Goal: Information Seeking & Learning: Check status

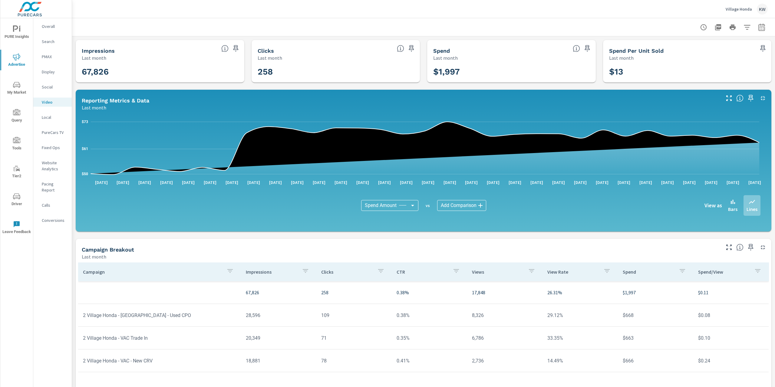
scroll to position [47, 0]
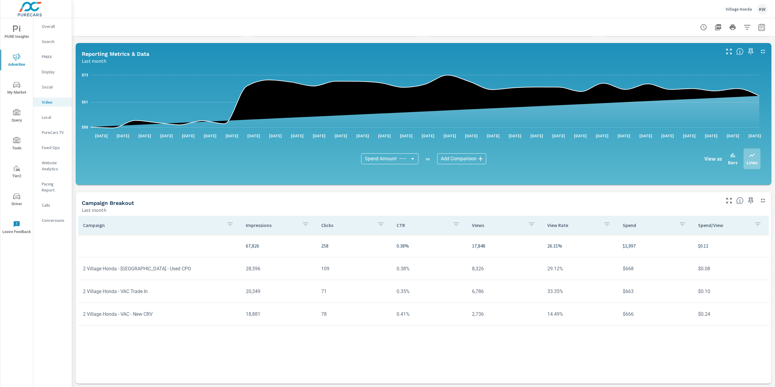
click at [733, 8] on p "Village Honda" at bounding box center [739, 8] width 26 height 5
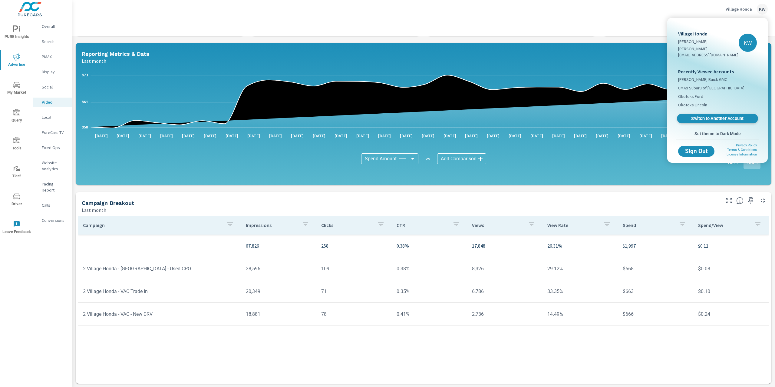
click at [710, 116] on span "Switch to Another Account" at bounding box center [717, 119] width 74 height 6
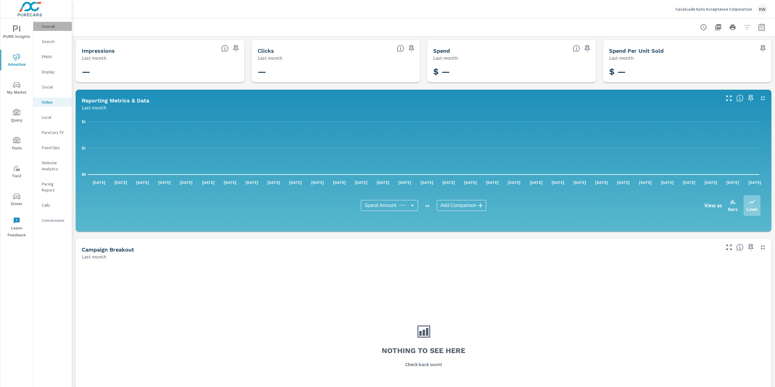
click at [51, 29] on p "Overall" at bounding box center [54, 26] width 25 height 6
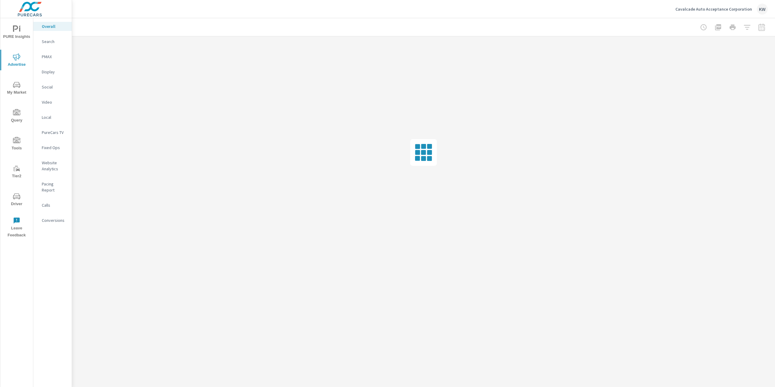
click at [21, 30] on span "PURE Insights" at bounding box center [16, 32] width 29 height 15
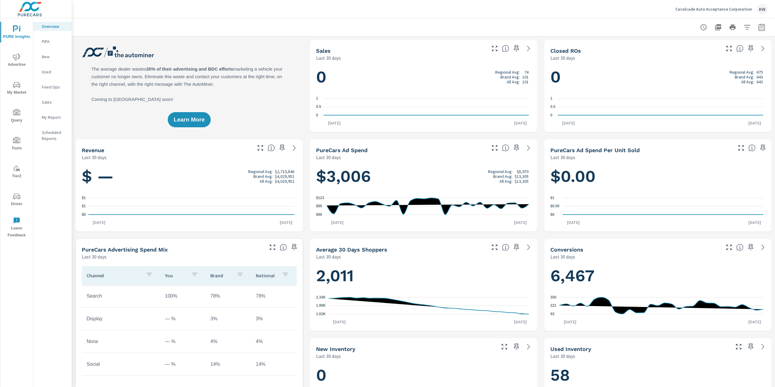
scroll to position [0, 0]
click at [758, 28] on icon "button" at bounding box center [761, 27] width 7 height 7
click at [723, 49] on select "Custom Yesterday Last week Last 7 days Last 14 days Last 30 days Last 45 days L…" at bounding box center [707, 52] width 61 height 12
select select "Last month"
click at [693, 90] on button "Apply" at bounding box center [694, 85] width 38 height 16
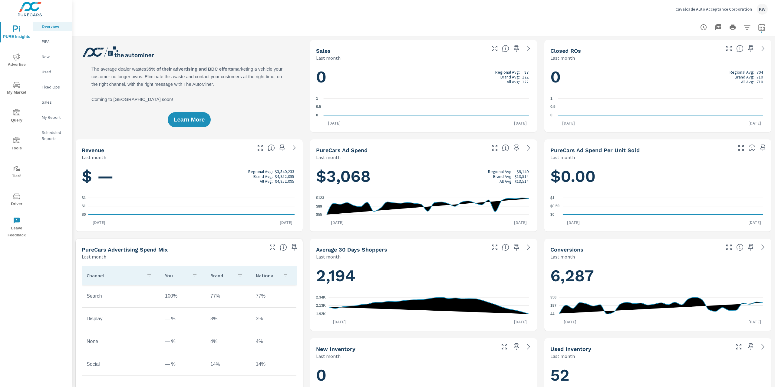
click at [51, 117] on p "My Report" at bounding box center [54, 117] width 25 height 6
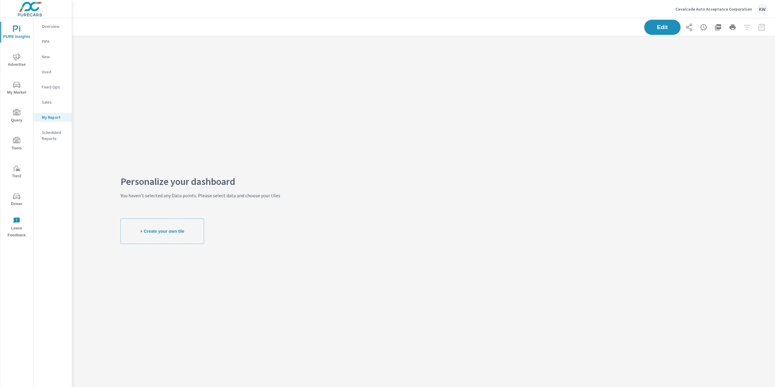
click at [58, 28] on p "Overview" at bounding box center [54, 26] width 25 height 6
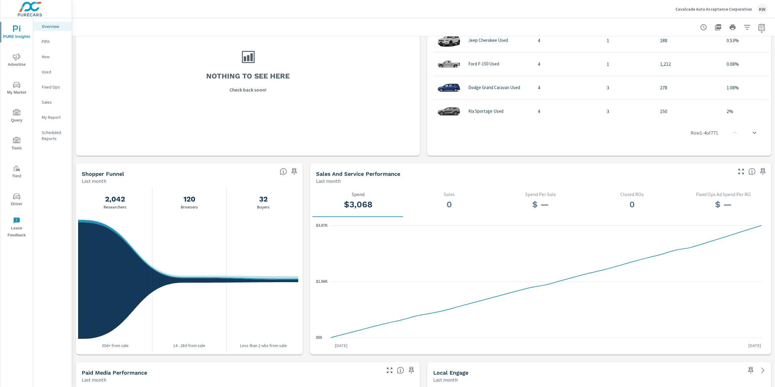
scroll to position [489, 0]
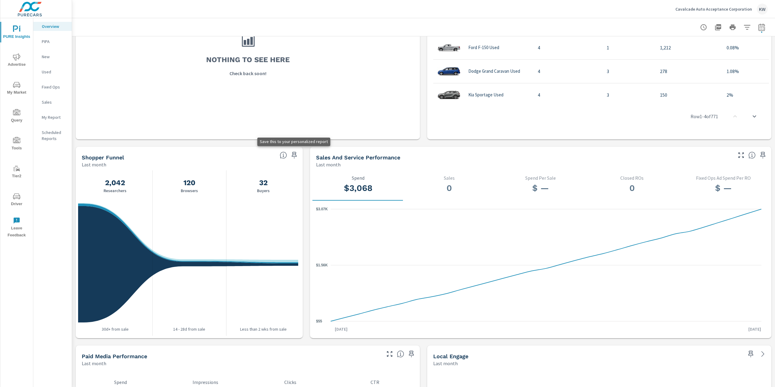
click at [291, 155] on icon "button" at bounding box center [294, 154] width 7 height 7
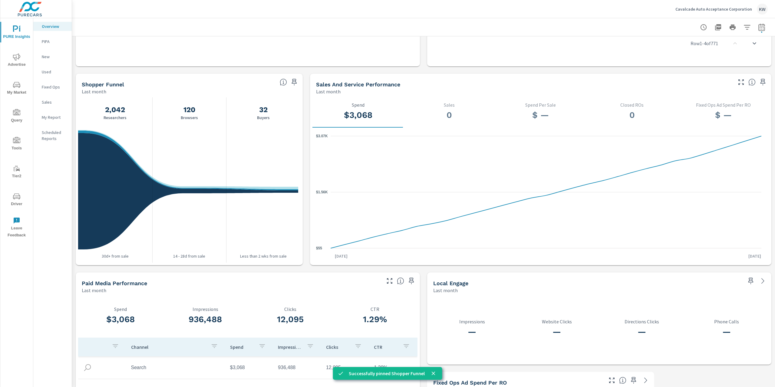
scroll to position [642, 0]
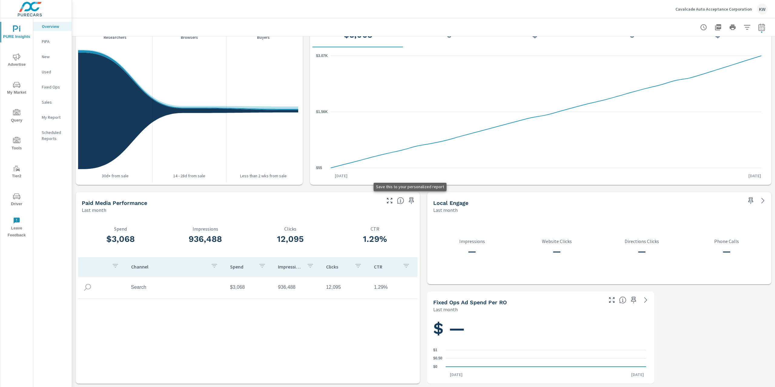
click at [409, 200] on icon "button" at bounding box center [411, 200] width 7 height 7
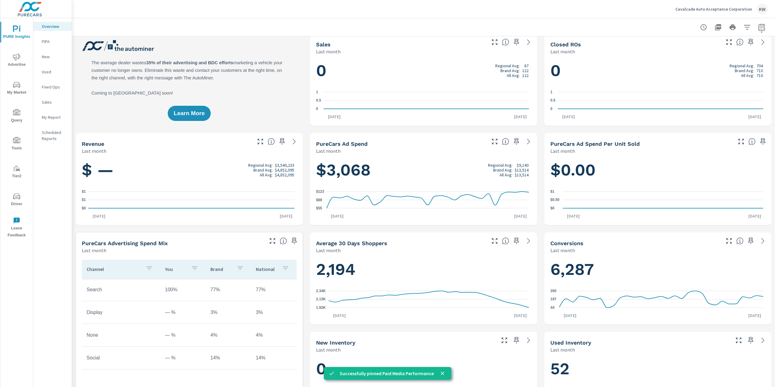
scroll to position [0, 0]
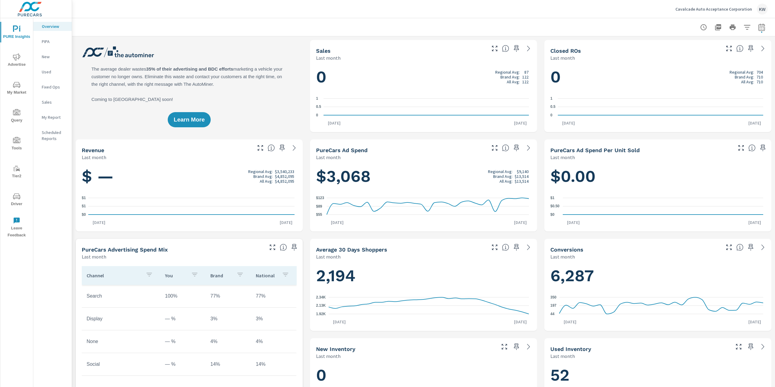
click at [19, 60] on icon "nav menu" at bounding box center [16, 56] width 7 height 7
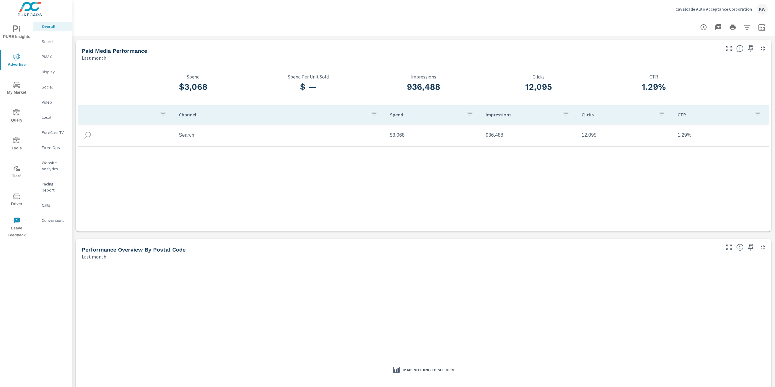
click at [49, 165] on p "Website Analytics" at bounding box center [54, 166] width 25 height 12
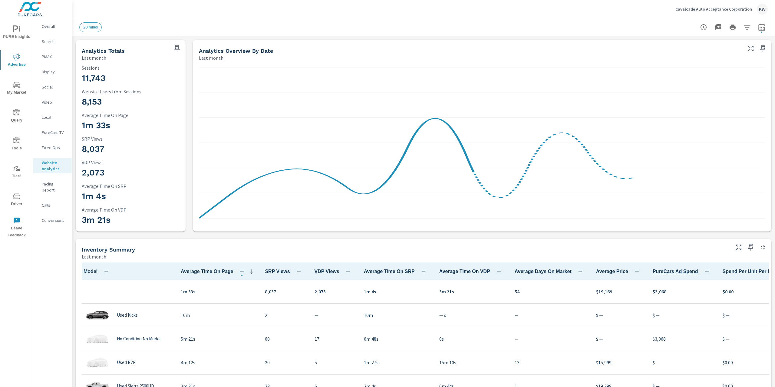
scroll to position [0, 0]
click at [747, 248] on icon "button" at bounding box center [750, 246] width 7 height 7
click at [55, 41] on p "Search" at bounding box center [54, 41] width 25 height 6
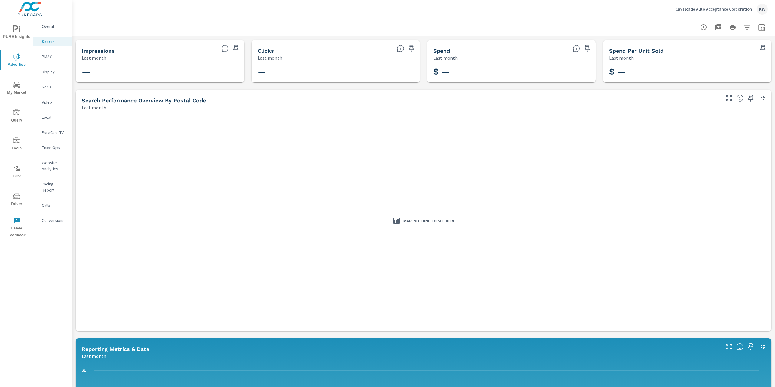
click at [44, 59] on p "PMAX" at bounding box center [54, 57] width 25 height 6
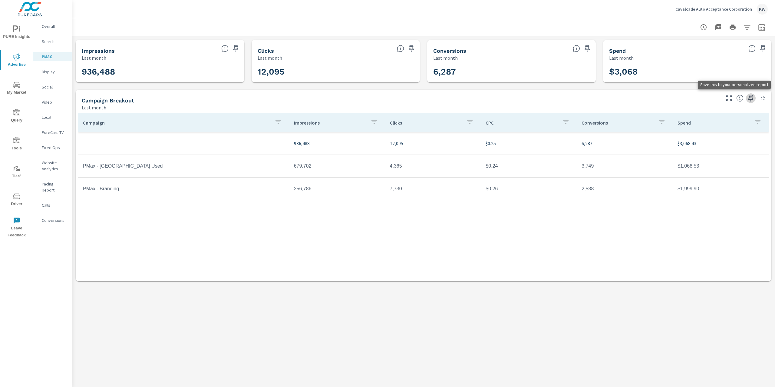
click at [750, 99] on icon "button" at bounding box center [750, 98] width 5 height 7
click at [18, 30] on icon "nav menu" at bounding box center [16, 28] width 7 height 7
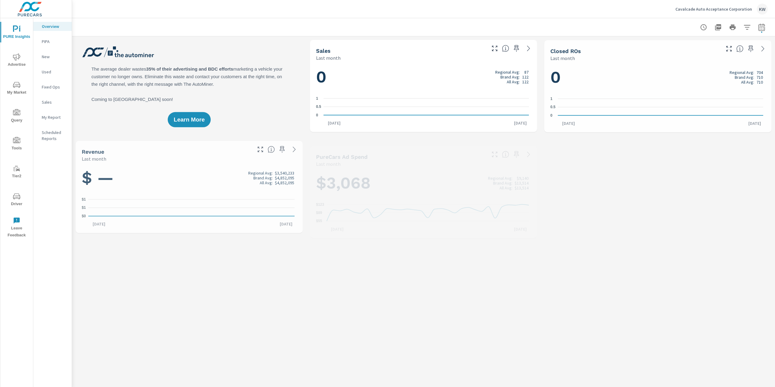
click at [47, 117] on p "My Report" at bounding box center [54, 117] width 25 height 6
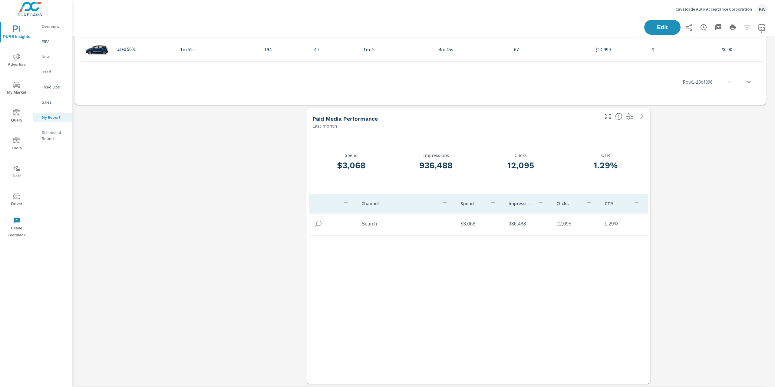
scroll to position [676, 0]
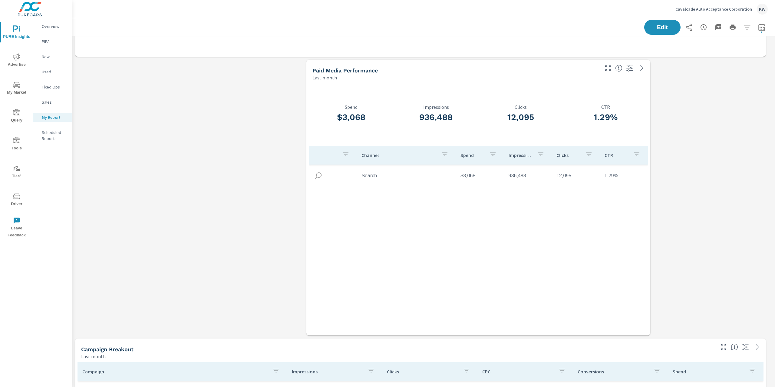
click at [376, 213] on div "Channel Spend Impressions Clicks CTR Search $3,068 936,488 12,095 1.29%" at bounding box center [478, 235] width 339 height 178
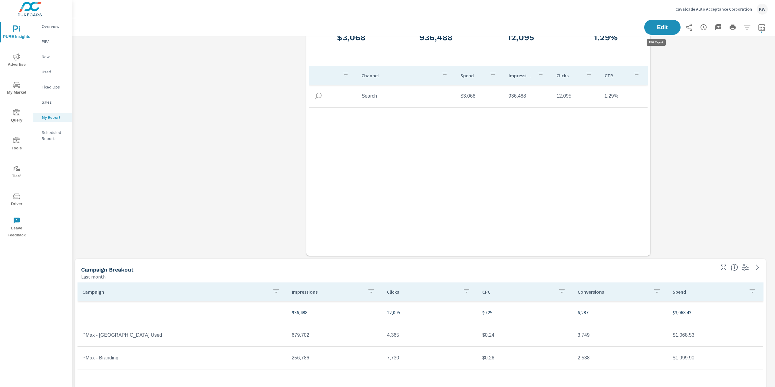
scroll to position [1269, 710]
click at [651, 27] on span "Edit" at bounding box center [662, 27] width 25 height 6
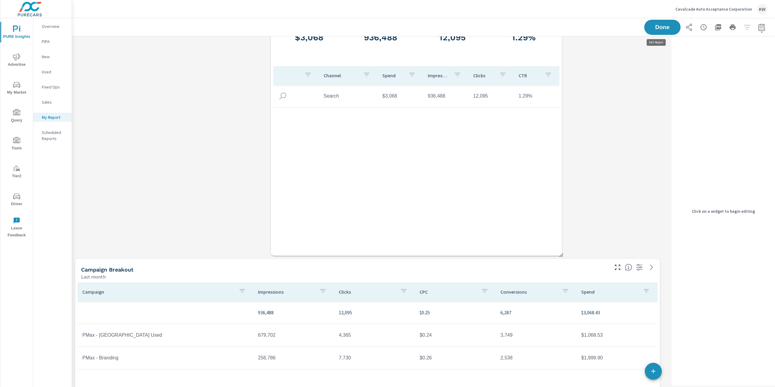
scroll to position [1269, 603]
click at [393, 152] on div "Channel Spend Impressions Clicks CTR Search $3,068 936,488 12,095 1.29%" at bounding box center [416, 155] width 286 height 178
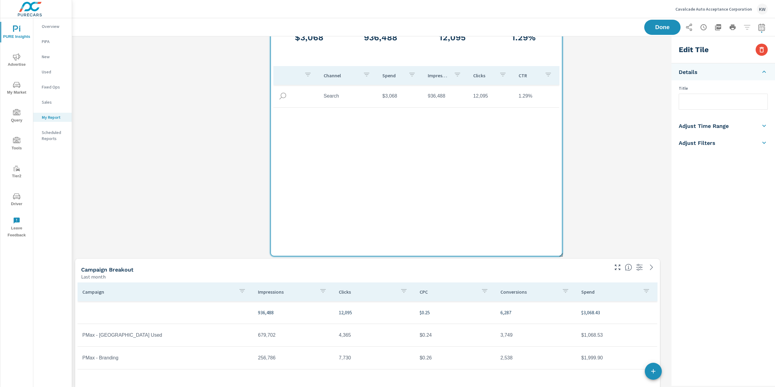
click at [395, 151] on div "Channel Spend Impressions Clicks CTR Search $3,068 936,488 12,095 1.29%" at bounding box center [416, 155] width 286 height 178
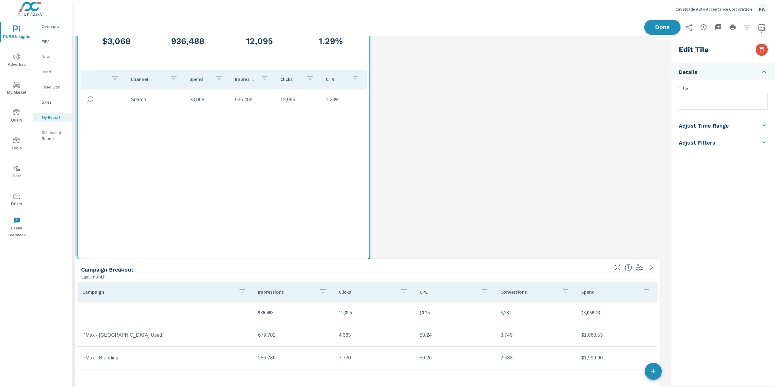
drag, startPoint x: 349, startPoint y: 157, endPoint x: 199, endPoint y: 156, distance: 150.2
click at [199, 156] on div "Channel Spend Impressions Clicks CTR Search $3,068 936,488 12,095 1.29%" at bounding box center [224, 159] width 286 height 178
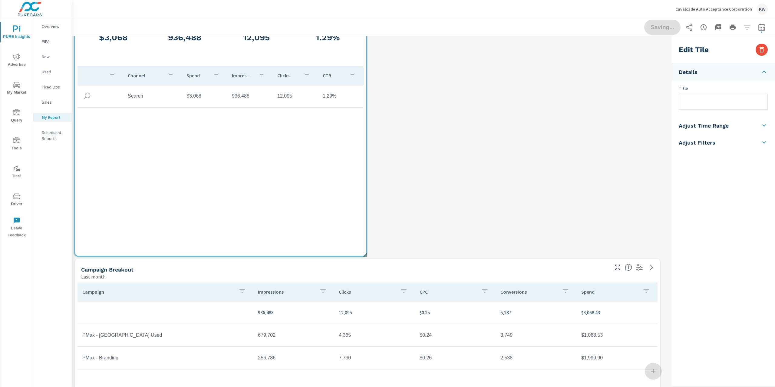
click at [365, 254] on span at bounding box center [363, 252] width 6 height 6
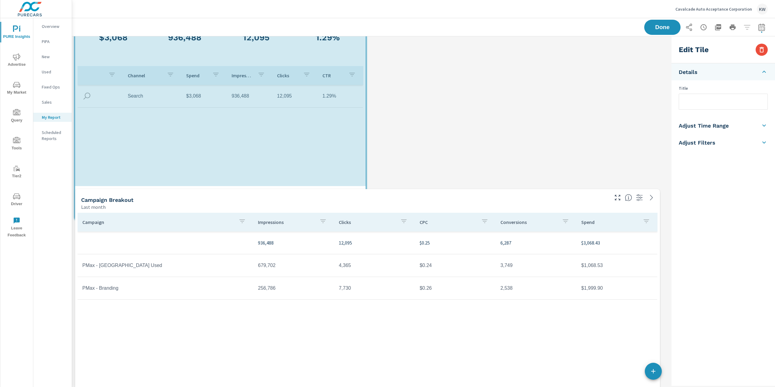
scroll to position [3, 3]
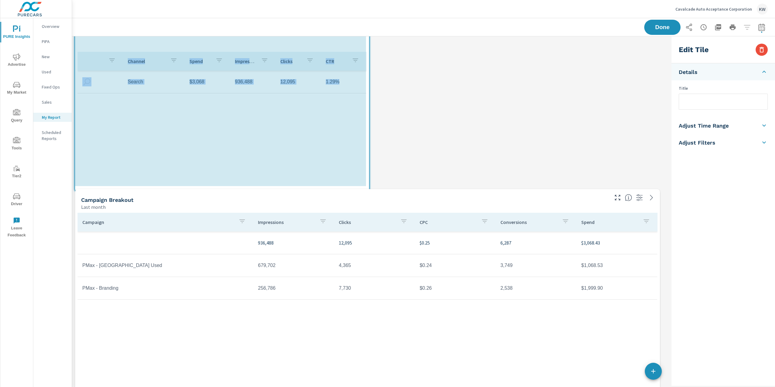
drag, startPoint x: 364, startPoint y: 235, endPoint x: 377, endPoint y: 155, distance: 81.2
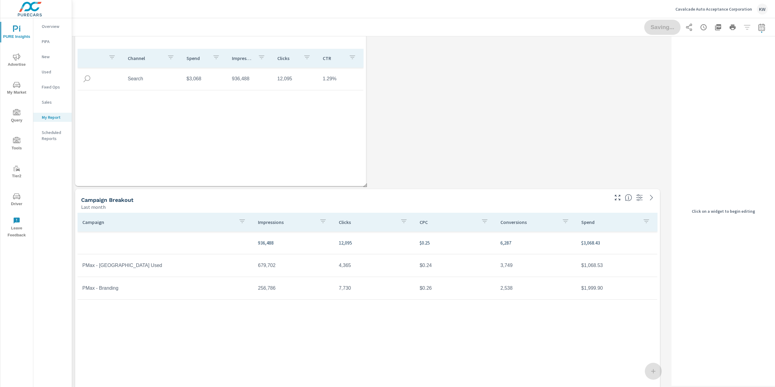
click at [363, 184] on span at bounding box center [363, 183] width 6 height 6
click at [362, 174] on div "Paid Media Performance Last month $3,068 Spend 936,488 Impressions 12,095 Click…" at bounding box center [220, 83] width 291 height 206
click at [361, 161] on div "Channel Spend Impressions Clicks CTR Search $3,068 936,488 12,095 1.29%" at bounding box center [220, 112] width 286 height 126
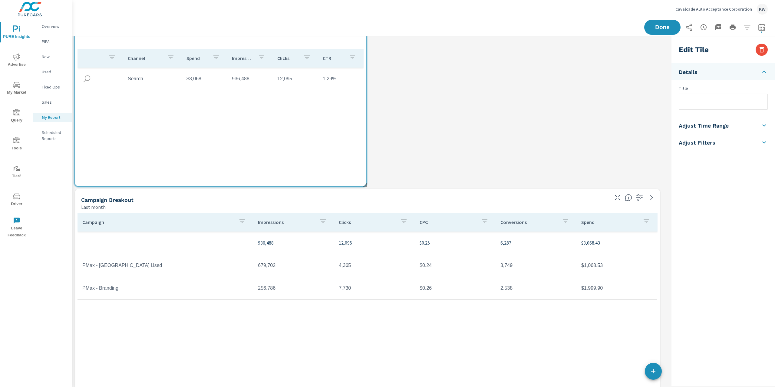
click at [360, 144] on div "Channel Spend Impressions Clicks CTR Search $3,068 936,488 12,095 1.29%" at bounding box center [220, 112] width 286 height 126
click at [365, 184] on span at bounding box center [363, 183] width 6 height 6
click at [365, 180] on span at bounding box center [363, 183] width 6 height 6
drag, startPoint x: 360, startPoint y: 157, endPoint x: 360, endPoint y: 149, distance: 8.8
click at [360, 153] on div "$3,068 Spend 936,488 Impressions 12,095 Clicks 1.29% CTR Channel Spend Impressi…" at bounding box center [220, 93] width 291 height 185
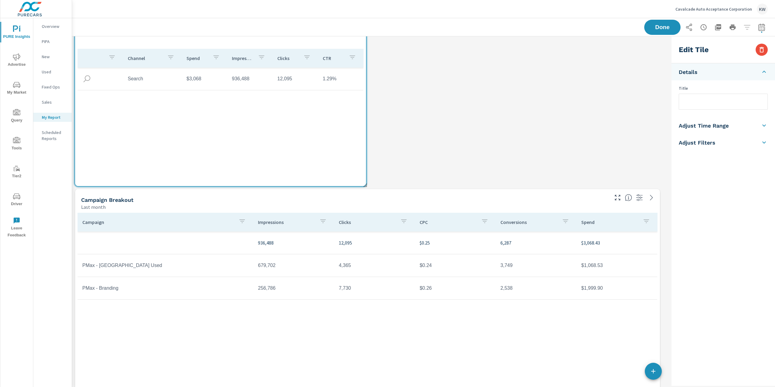
click at [362, 128] on div "Channel Spend Impressions Clicks CTR Search $3,068 936,488 12,095 1.29%" at bounding box center [220, 112] width 286 height 126
click at [365, 184] on span at bounding box center [363, 183] width 6 height 6
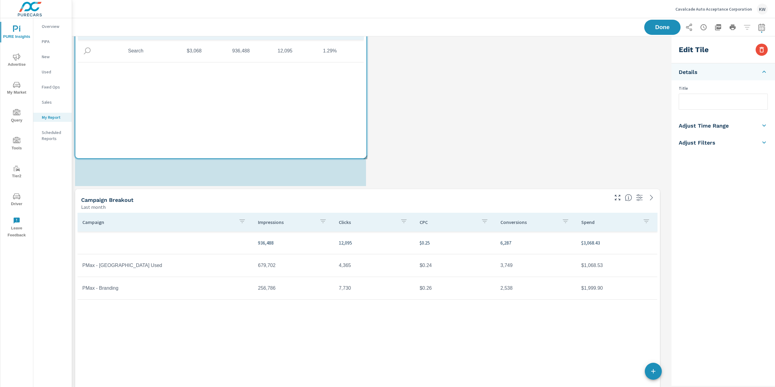
drag, startPoint x: 366, startPoint y: 152, endPoint x: 365, endPoint y: 137, distance: 14.3
click at [365, 147] on div "$3,068 Spend 936,488 Impressions 12,095 Clicks 1.29% CTR Channel Spend Impressi…" at bounding box center [220, 65] width 291 height 185
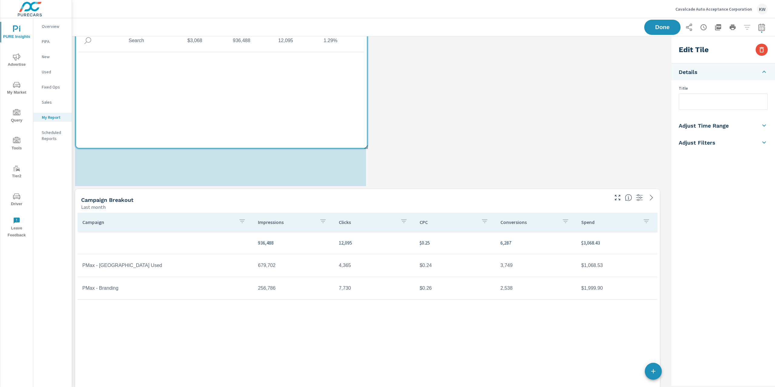
drag, startPoint x: 365, startPoint y: 137, endPoint x: 366, endPoint y: 128, distance: 9.2
click at [366, 128] on div "$3,068 Spend 936,488 Impressions 12,095 Clicks 1.29% CTR Channel Spend Impressi…" at bounding box center [221, 55] width 291 height 185
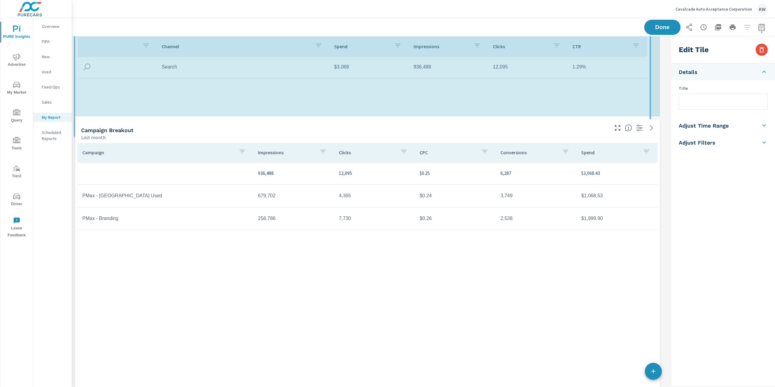
drag, startPoint x: 366, startPoint y: 185, endPoint x: 642, endPoint y: 127, distance: 281.8
drag, startPoint x: 642, startPoint y: 127, endPoint x: 643, endPoint y: 124, distance: 3.2
click at [642, 126] on button "button" at bounding box center [640, 128] width 10 height 10
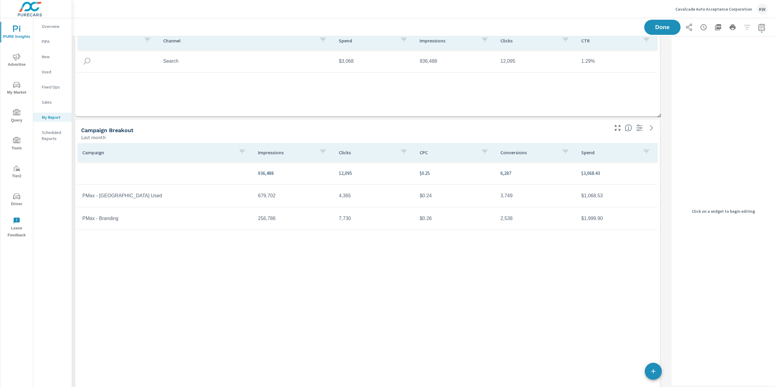
scroll to position [751, 0]
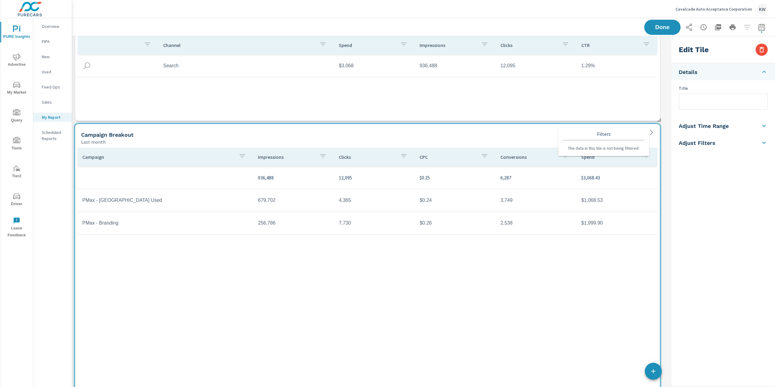
click at [645, 120] on div "$3,068 Spend 936,488 Impressions 12,095 Clicks 1.29% CTR Channel Spend Impressi…" at bounding box center [367, 63] width 585 height 115
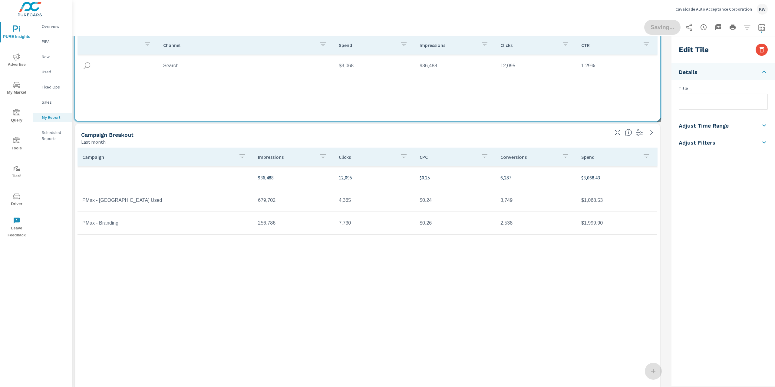
scroll to position [1130, 603]
click at [646, 117] on div "Channel Spend Impressions Clicks CTR Search $3,068 936,488 12,095 1.29%" at bounding box center [367, 77] width 580 height 83
click at [660, 120] on span at bounding box center [657, 118] width 6 height 6
click at [659, 96] on div "$3,068 Spend 936,488 Impressions 12,095 Clicks 1.29% CTR Channel Spend Impressi…" at bounding box center [367, 63] width 585 height 115
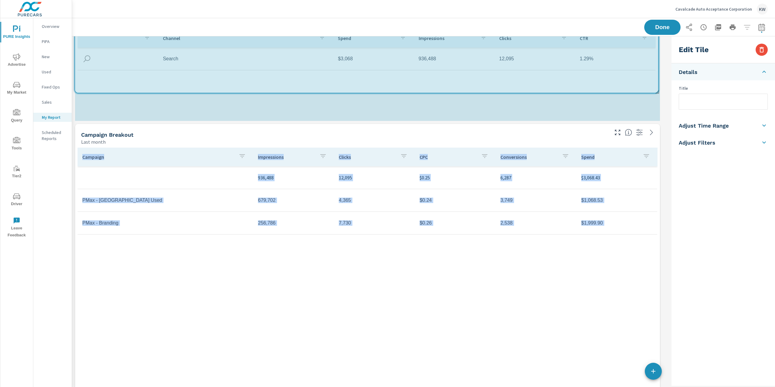
drag, startPoint x: 658, startPoint y: 118, endPoint x: 656, endPoint y: 95, distance: 22.8
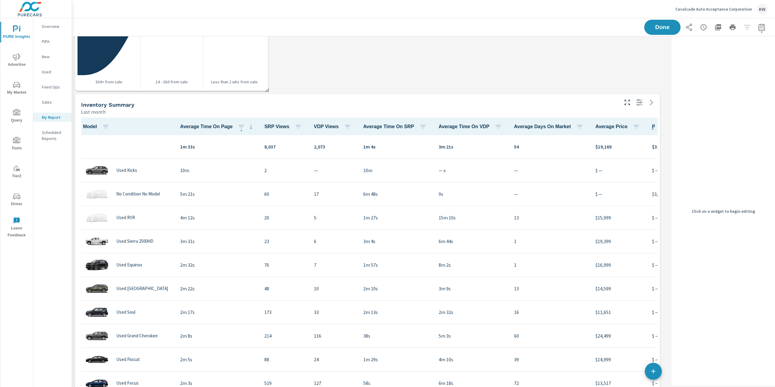
scroll to position [207, 0]
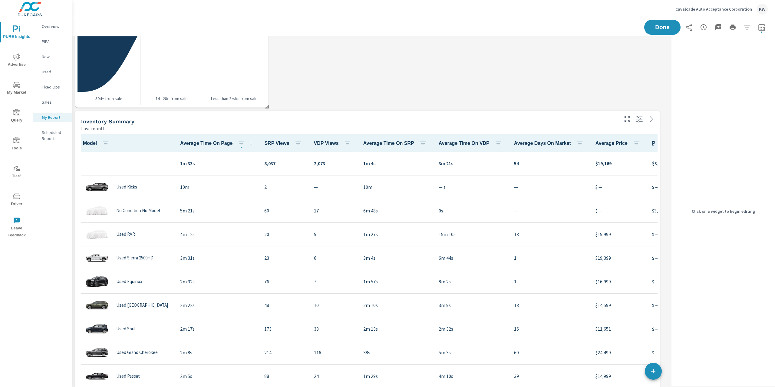
click at [573, 126] on div "Last month" at bounding box center [349, 128] width 536 height 7
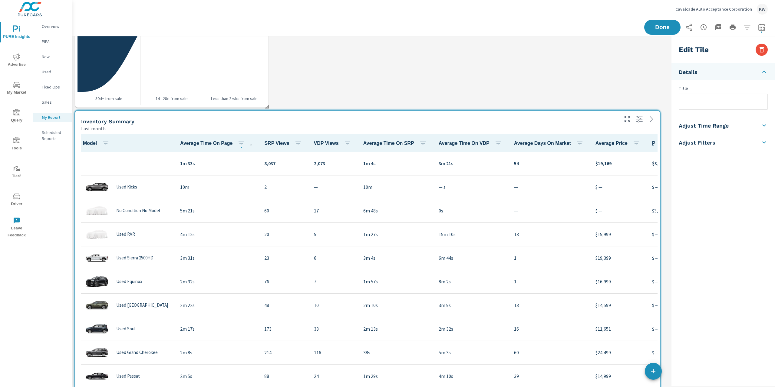
click at [723, 125] on h5 "Adjust Time Range" at bounding box center [704, 125] width 50 height 7
click at [716, 108] on input "checkbox" at bounding box center [709, 108] width 35 height 12
checkbox input "true"
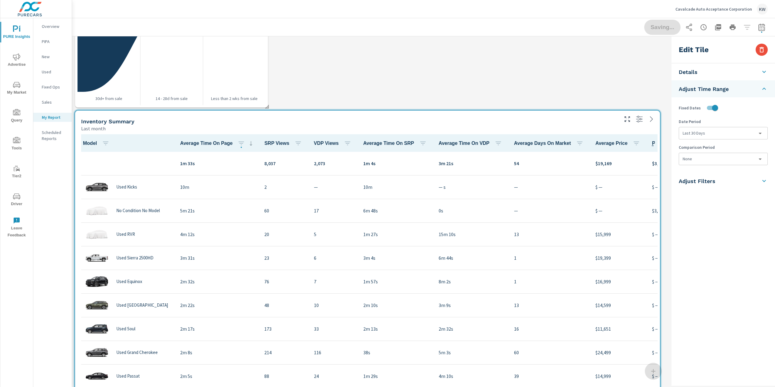
click at [715, 136] on body "PURE Insights Advertise My Market Query Tools Tier2 Driver Leave Feedback Overv…" at bounding box center [387, 193] width 775 height 387
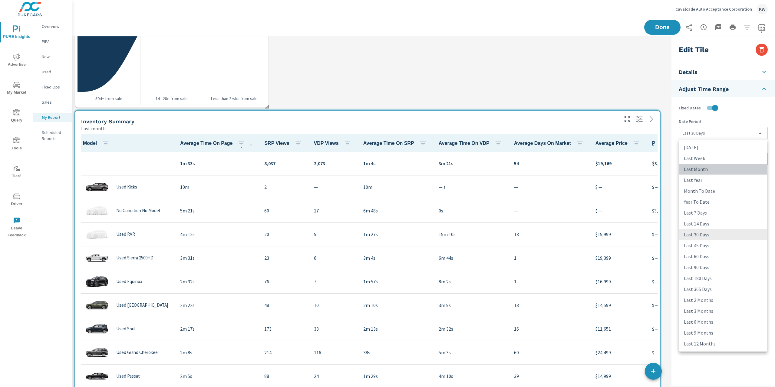
click at [707, 168] on li "Last Month" at bounding box center [723, 168] width 88 height 11
type input "lastMonth"
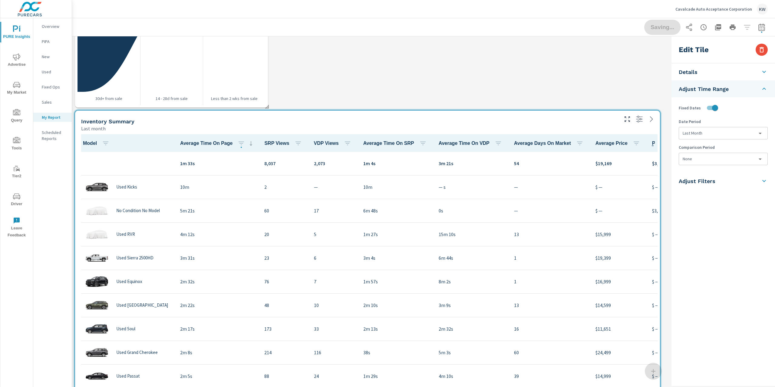
click at [706, 160] on body "PURE Insights Advertise My Market Query Tools Tier2 Driver Leave Feedback Overv…" at bounding box center [387, 193] width 775 height 387
click at [708, 183] on li "Previous Period" at bounding box center [723, 183] width 88 height 11
type input "currentPeriodStart"
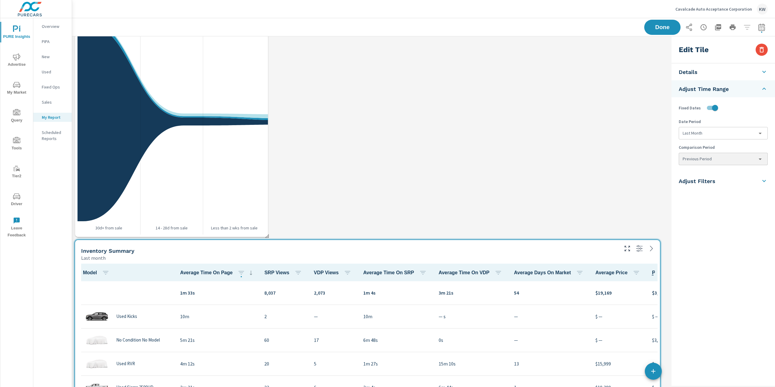
scroll to position [0, 0]
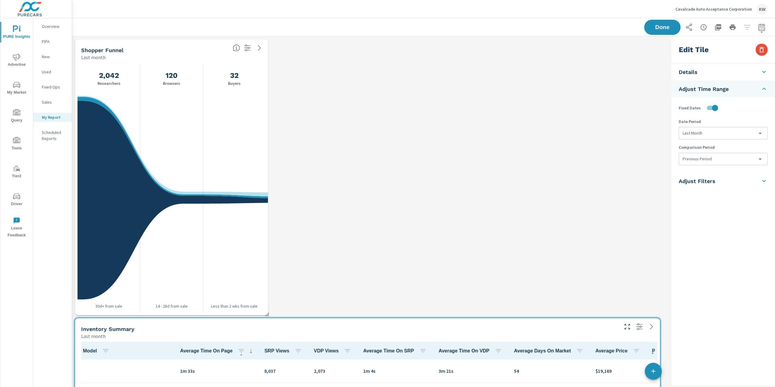
click at [266, 313] on span at bounding box center [265, 312] width 6 height 6
checkbox input "false"
type input "last30Days"
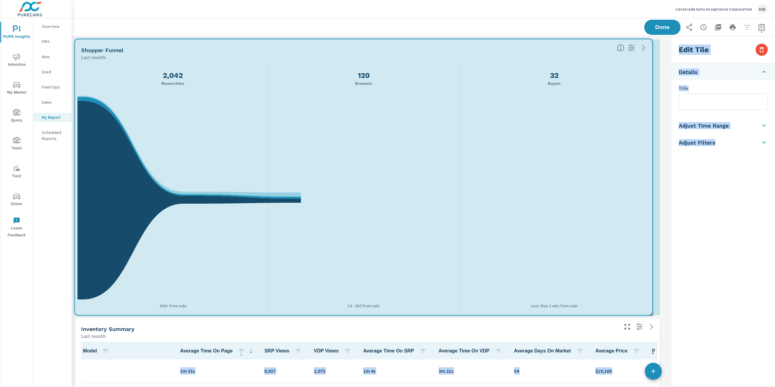
drag, startPoint x: 294, startPoint y: 312, endPoint x: 674, endPoint y: 312, distance: 379.6
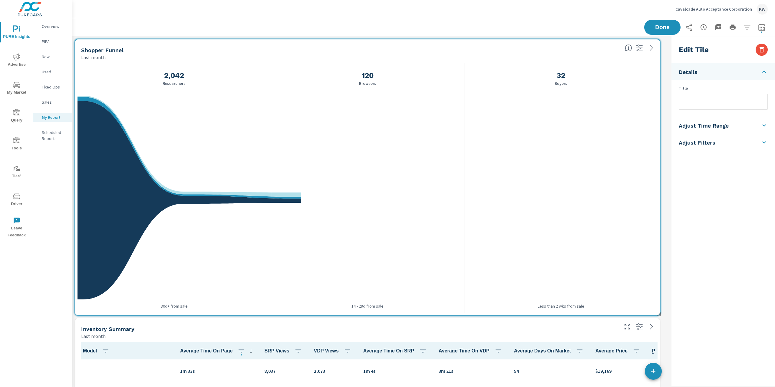
click at [679, 311] on div "Edit Tile Details Title Adjust Time Range Fixed Dates Date Period Last 30 Days …" at bounding box center [723, 210] width 104 height 349
click at [713, 126] on h5 "Adjust Time Range" at bounding box center [704, 125] width 50 height 7
click at [717, 107] on input "checkbox" at bounding box center [709, 108] width 35 height 12
checkbox input "true"
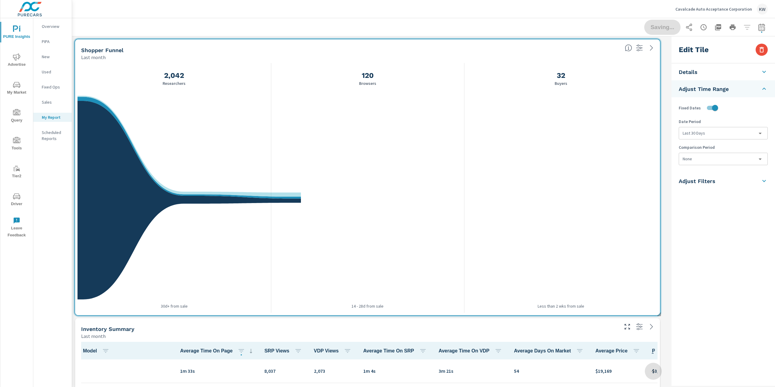
click at [710, 157] on body "PURE Insights Advertise My Market Query Tools Tier2 Driver Leave Feedback Overv…" at bounding box center [387, 193] width 775 height 387
click at [704, 185] on li "Previous Period" at bounding box center [723, 183] width 88 height 11
type input "currentPeriodStart"
click at [662, 29] on span "Done" at bounding box center [662, 27] width 25 height 6
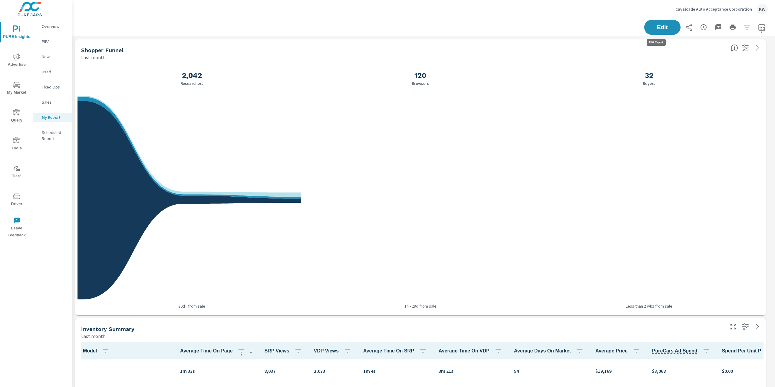
scroll to position [1130, 710]
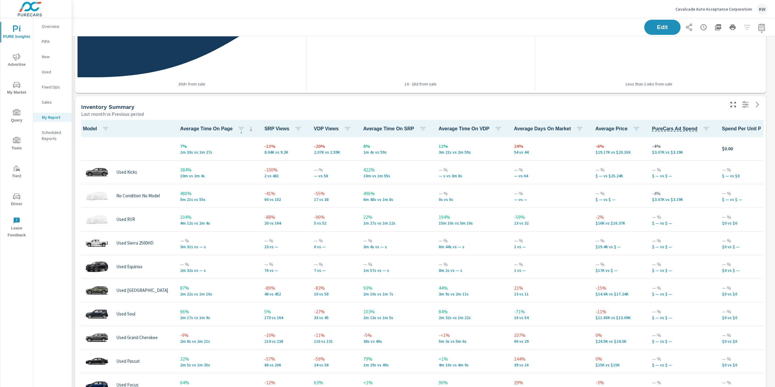
scroll to position [223, 0]
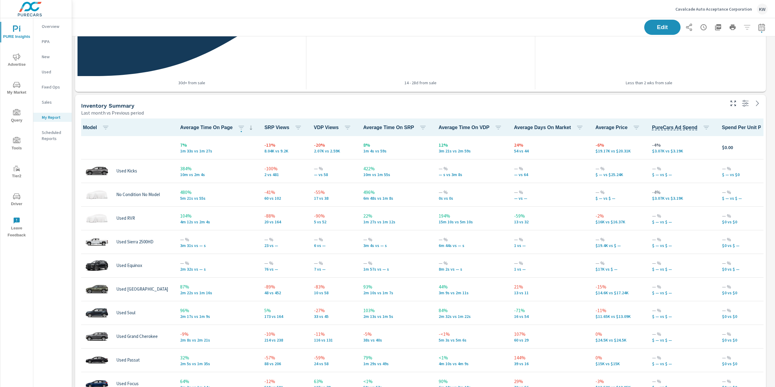
click at [768, 184] on div "Shopper Funnel Last 30 days vs Previous period -4% 1.87K vs 1.94K Researchers 1…" at bounding box center [423, 371] width 703 height 1117
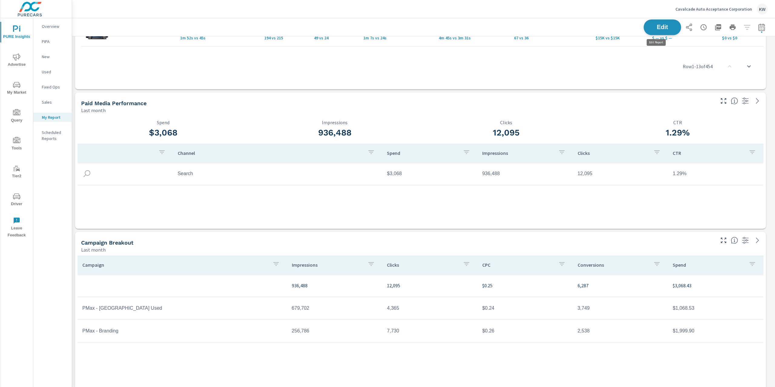
scroll to position [1130, 710]
click at [651, 27] on span "Edit" at bounding box center [662, 27] width 25 height 6
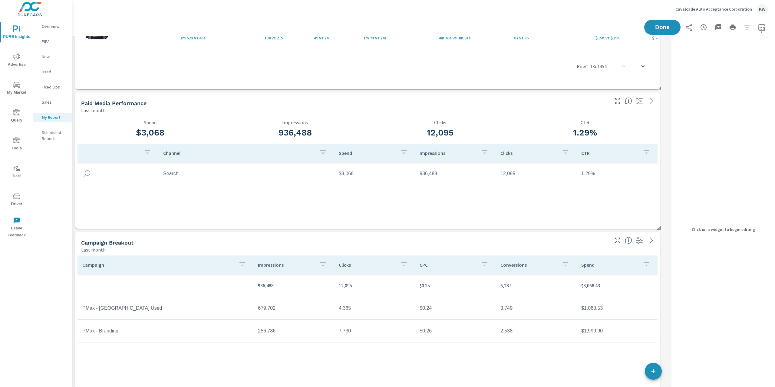
scroll to position [1130, 603]
click at [512, 250] on div "Last month" at bounding box center [344, 249] width 527 height 7
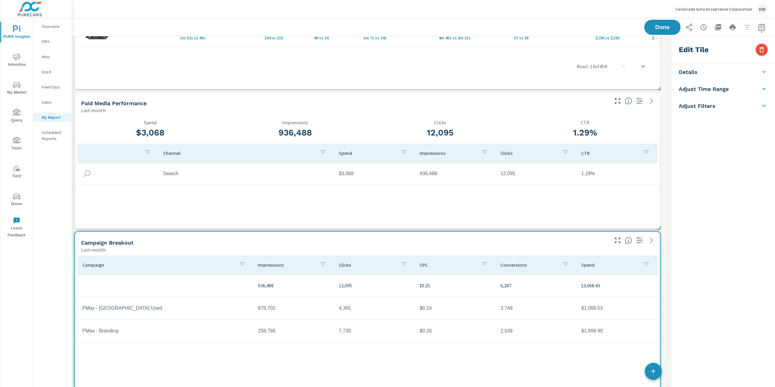
click at [513, 248] on div "Last month" at bounding box center [344, 249] width 527 height 7
drag, startPoint x: 513, startPoint y: 247, endPoint x: 512, endPoint y: 201, distance: 46.0
click at [513, 246] on div "Last month" at bounding box center [344, 249] width 527 height 7
click at [512, 209] on div "Channel Spend Impressions Clicks CTR Search $3,068 936,488 12,095 1.29%" at bounding box center [367, 180] width 580 height 74
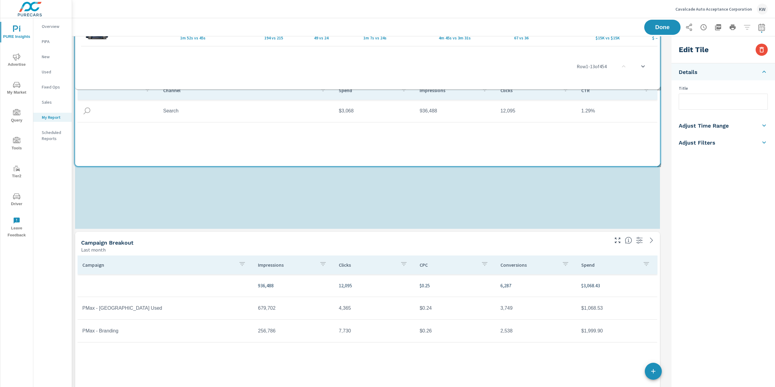
drag, startPoint x: 515, startPoint y: 154, endPoint x: 512, endPoint y: 127, distance: 28.0
click at [512, 127] on div "Channel Spend Impressions Clicks CTR Search $3,068 936,488 12,095 1.29%" at bounding box center [367, 118] width 580 height 74
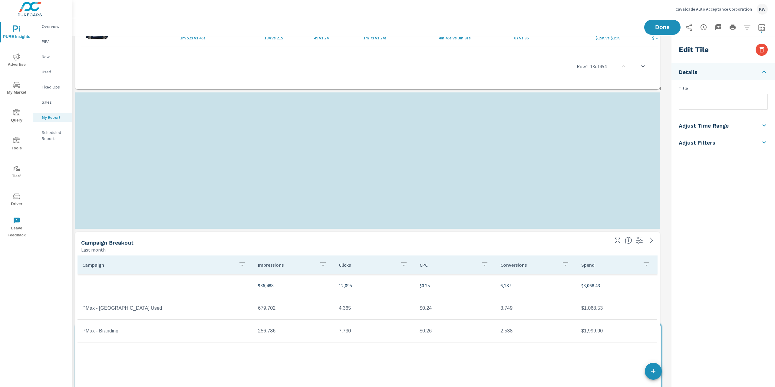
drag, startPoint x: 512, startPoint y: 127, endPoint x: 511, endPoint y: 387, distance: 260.1
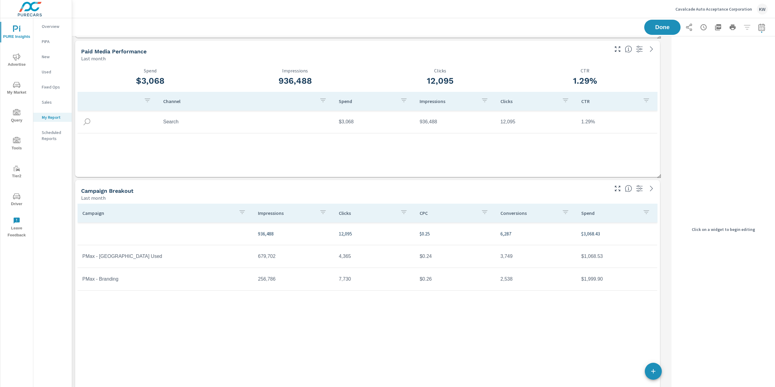
scroll to position [767, 0]
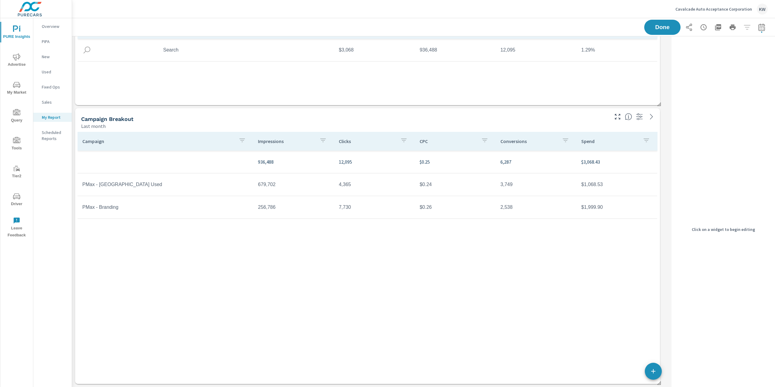
click at [467, 94] on div "Channel Spend Impressions Clicks CTR Search $3,068 936,488 12,095 1.29%" at bounding box center [367, 61] width 580 height 83
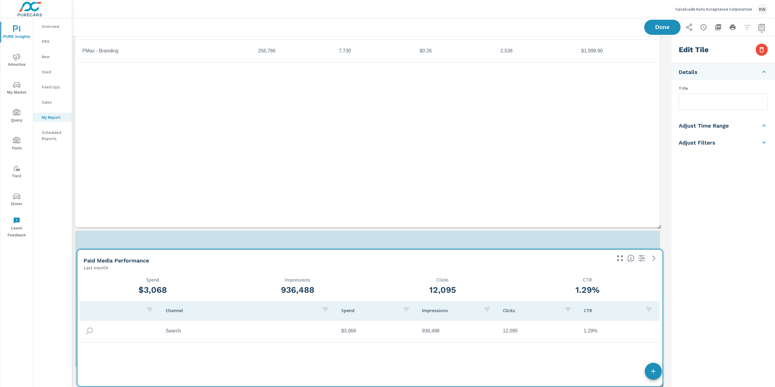
drag, startPoint x: 467, startPoint y: 94, endPoint x: 469, endPoint y: 381, distance: 286.7
click at [470, 385] on div "$3,068 Spend 936,488 Impressions 12,095 Clicks 1.29% CTR Channel Spend Impressi…" at bounding box center [369, 328] width 585 height 115
click at [470, 383] on div "$3,068 Spend 936,488 Impressions 12,095 Clicks 1.29% CTR Channel Spend Impressi…" at bounding box center [369, 328] width 585 height 115
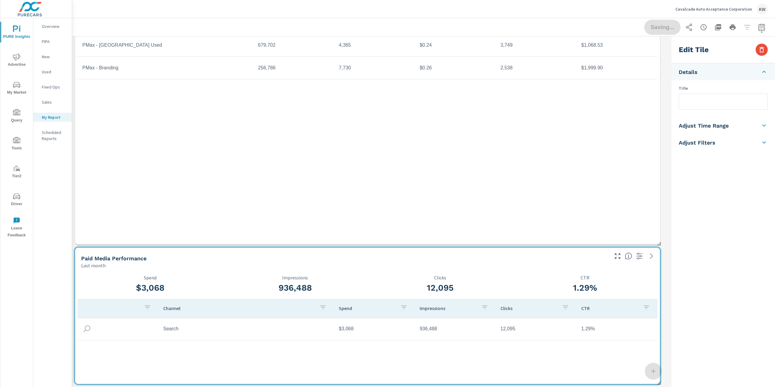
click at [637, 218] on div "Campaign Impressions Clicks CPC Conversions Spend 936,488 12,095 $0.25 6,287 $3…" at bounding box center [367, 112] width 580 height 240
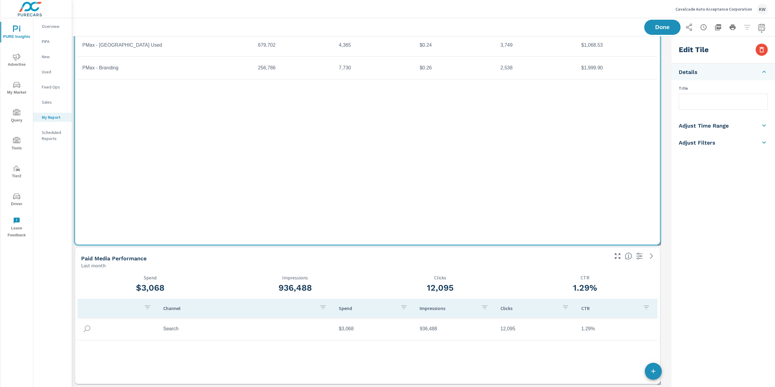
click at [659, 242] on span at bounding box center [657, 241] width 6 height 6
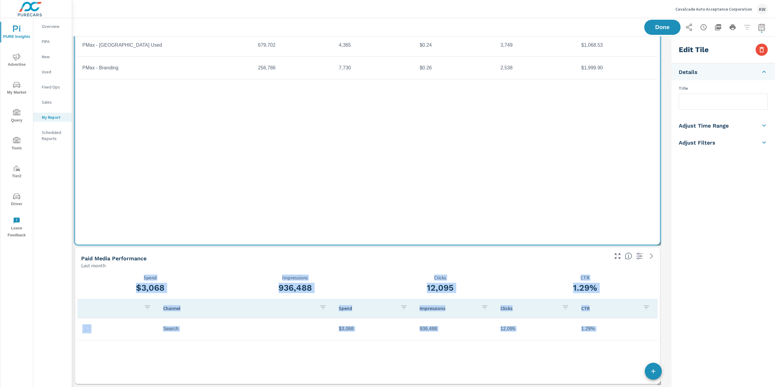
drag, startPoint x: 665, startPoint y: 197, endPoint x: 656, endPoint y: 171, distance: 27.4
click at [656, 172] on div "Campaign Impressions Clicks CPC Conversions Spend 936,488 12,095 $0.25 6,287 $3…" at bounding box center [367, 112] width 580 height 240
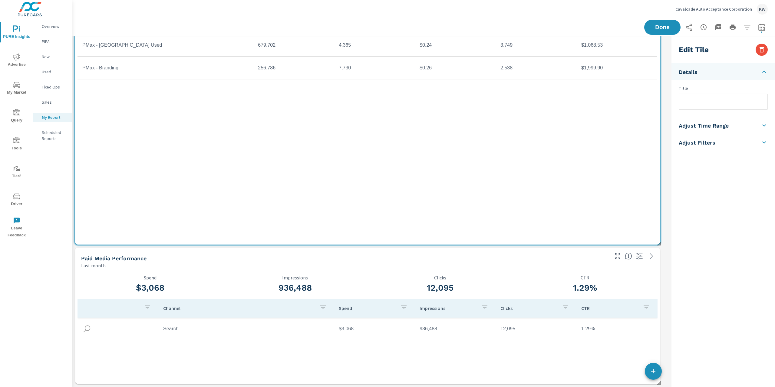
drag, startPoint x: 658, startPoint y: 242, endPoint x: 653, endPoint y: 219, distance: 23.1
click at [658, 242] on span at bounding box center [657, 241] width 6 height 6
click at [657, 239] on span at bounding box center [657, 241] width 6 height 6
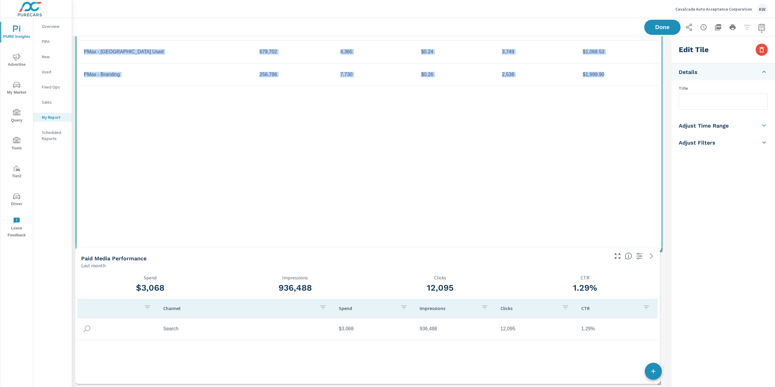
drag, startPoint x: 653, startPoint y: 219, endPoint x: 658, endPoint y: 244, distance: 25.1
click at [658, 244] on div "Campaign Impressions Clicks CPC Conversions Spend 936,488 12,095 $0.25 6,287 $3…" at bounding box center [369, 123] width 580 height 249
click at [658, 244] on div "Campaign Breakout Last month Campaign Impressions Clicks CPC Conversions Spend …" at bounding box center [369, 112] width 585 height 275
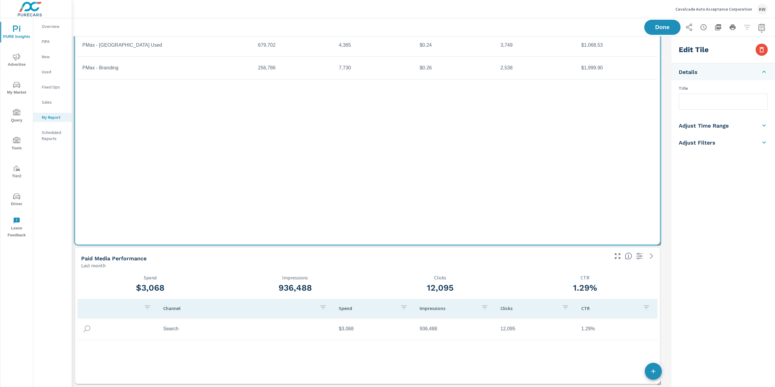
click at [658, 243] on span at bounding box center [657, 241] width 6 height 6
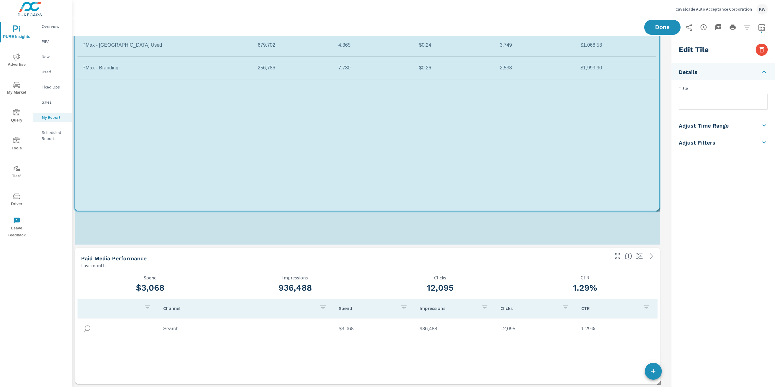
scroll to position [707, 0]
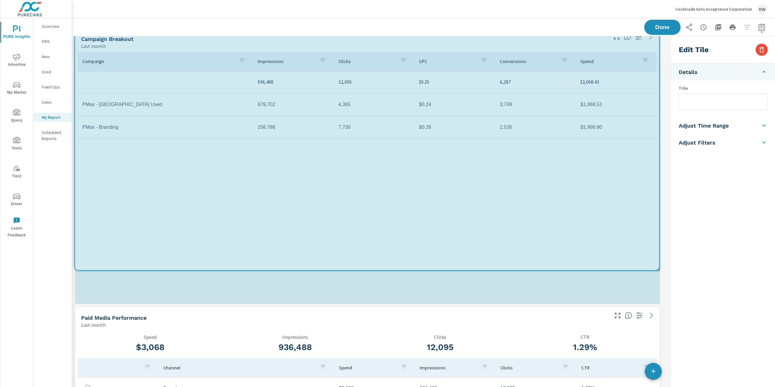
drag, startPoint x: 654, startPoint y: 239, endPoint x: 655, endPoint y: 182, distance: 56.6
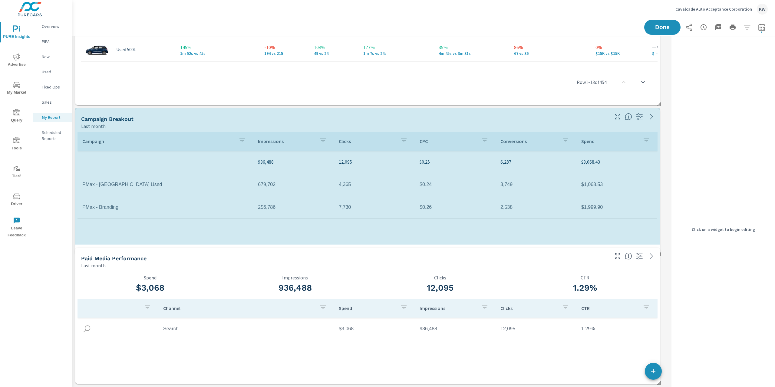
scroll to position [3, 3]
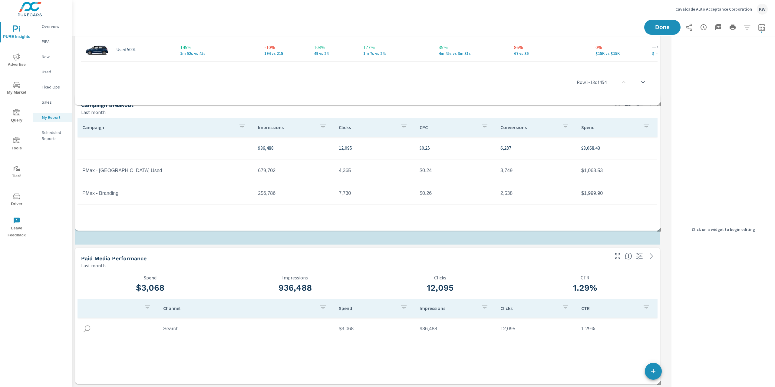
click at [655, 180] on tr "PMax - [GEOGRAPHIC_DATA] Used 679,702 4,365 $0.24 3,749 $1,068.53" at bounding box center [367, 170] width 580 height 23
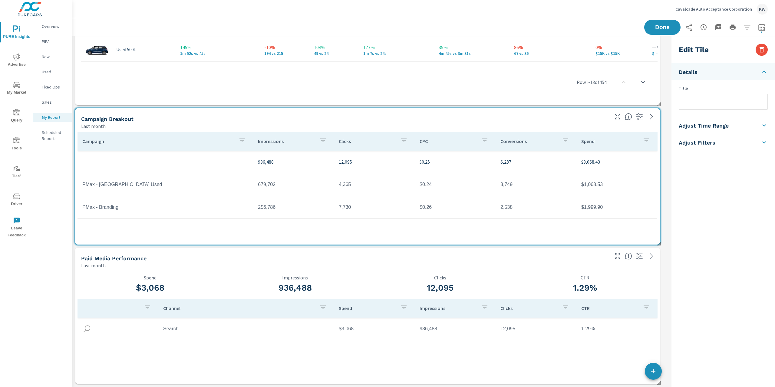
click at [397, 237] on div "Campaign Impressions Clicks CPC Conversions Spend 936,488 12,095 $0.25 6,287 $3…" at bounding box center [367, 187] width 580 height 110
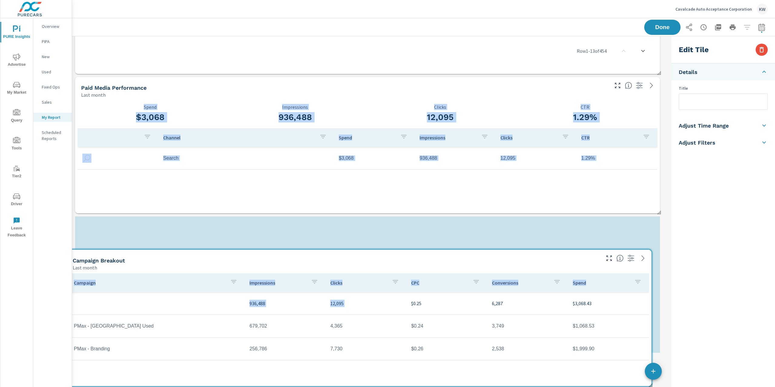
drag, startPoint x: 397, startPoint y: 237, endPoint x: 389, endPoint y: 386, distance: 149.8
click at [389, 386] on div "PURE Insights Report Cavalcade Auto Acceptance Corporation Report date range: […" at bounding box center [423, 202] width 703 height 368
drag, startPoint x: 389, startPoint y: 386, endPoint x: 389, endPoint y: 382, distance: 4.3
click at [389, 382] on div "PURE Insights Report Cavalcade Auto Acceptance Corporation Report date range: […" at bounding box center [423, 202] width 703 height 368
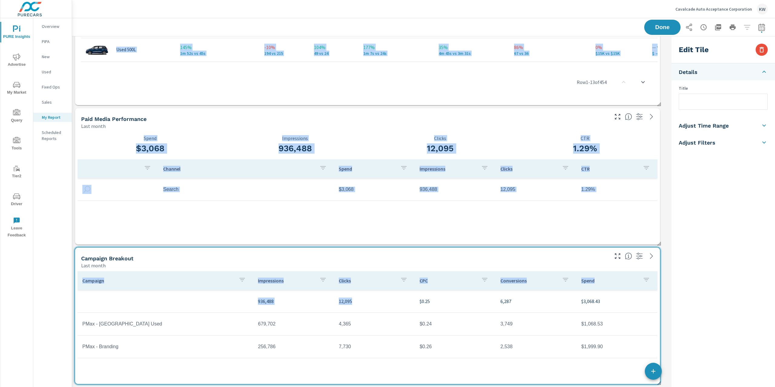
scroll to position [628, 0]
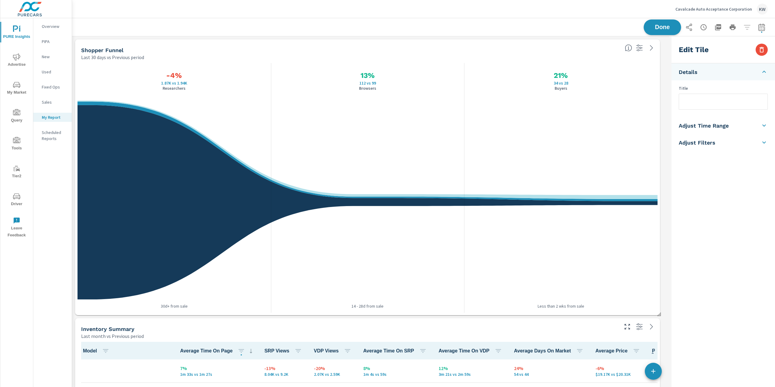
scroll to position [991, 603]
click at [657, 29] on span "Done" at bounding box center [662, 27] width 25 height 6
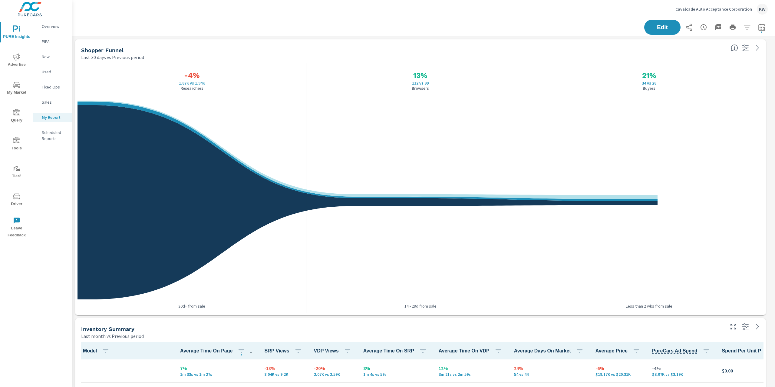
scroll to position [991, 710]
click at [18, 59] on icon "nav menu" at bounding box center [16, 56] width 7 height 7
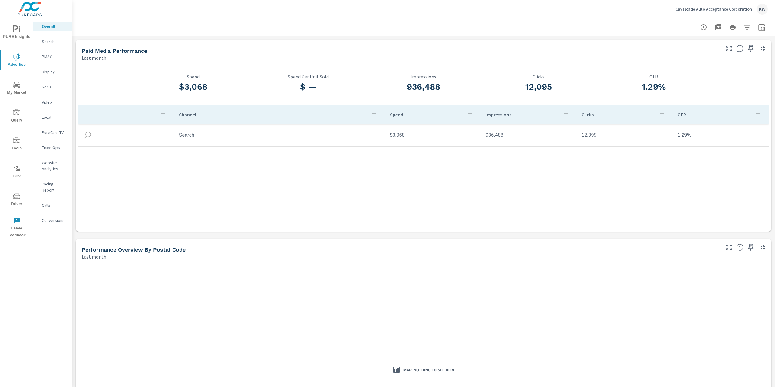
click at [45, 202] on p "Calls" at bounding box center [54, 205] width 25 height 6
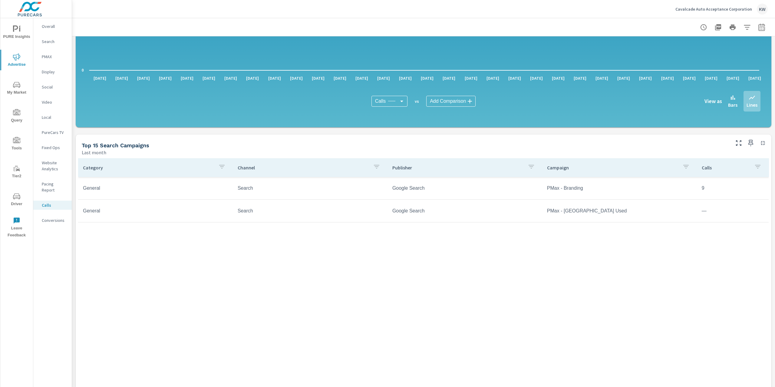
scroll to position [213, 0]
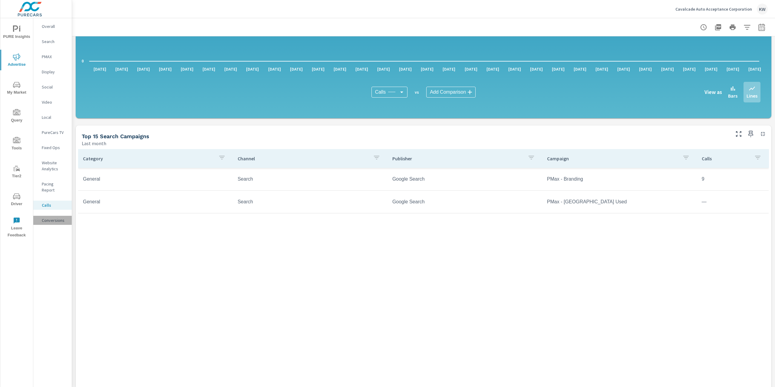
click at [45, 217] on p "Conversions" at bounding box center [54, 220] width 25 height 6
